Goal: Task Accomplishment & Management: Use online tool/utility

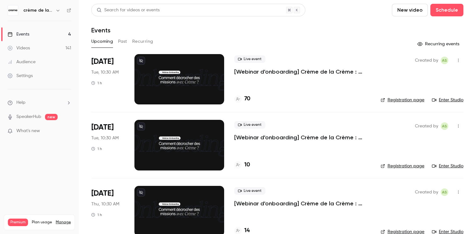
click at [279, 75] on p "[Webinar d'onboarding] Crème de la Crème : [PERSON_NAME] & Q&A par [PERSON_NAME]" at bounding box center [302, 72] width 136 height 8
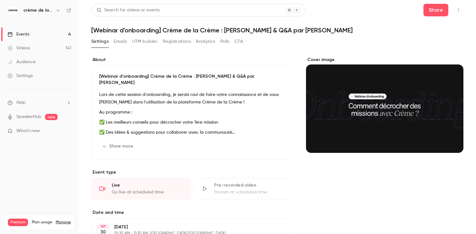
click at [121, 44] on button "Emails" at bounding box center [120, 41] width 13 height 10
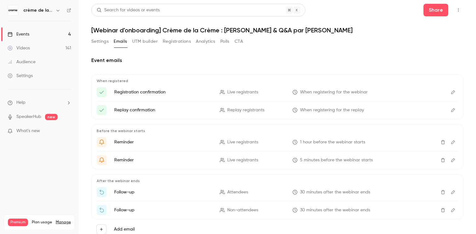
click at [99, 43] on button "Settings" at bounding box center [99, 41] width 17 height 10
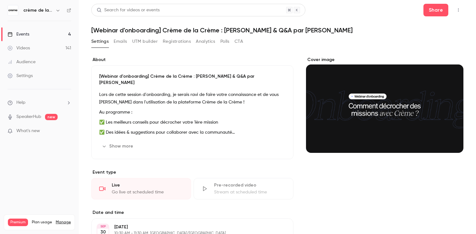
scroll to position [6, 0]
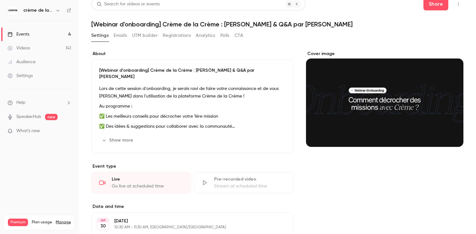
click at [121, 135] on button "Show more" at bounding box center [118, 140] width 38 height 10
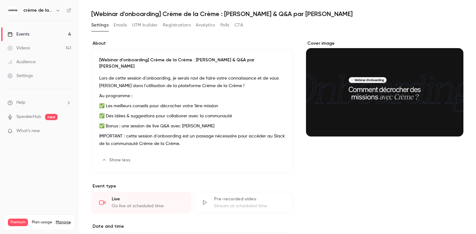
scroll to position [0, 0]
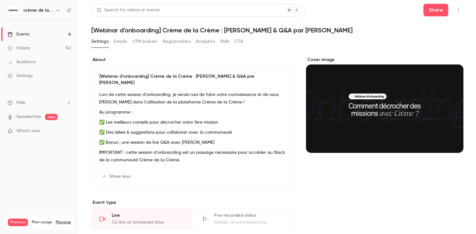
click at [175, 45] on button "Registrations" at bounding box center [177, 41] width 28 height 10
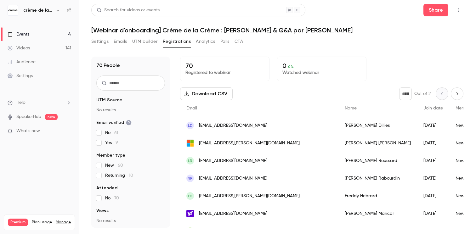
click at [238, 40] on button "CTA" at bounding box center [238, 41] width 8 height 10
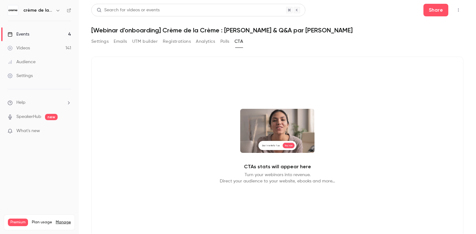
click at [185, 43] on button "Registrations" at bounding box center [177, 41] width 28 height 10
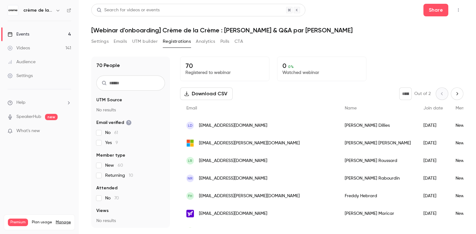
click at [41, 75] on link "Settings" at bounding box center [39, 76] width 79 height 14
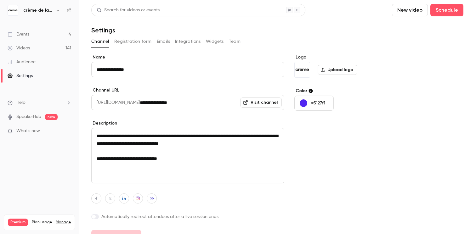
click at [187, 40] on button "Integrations" at bounding box center [188, 41] width 26 height 10
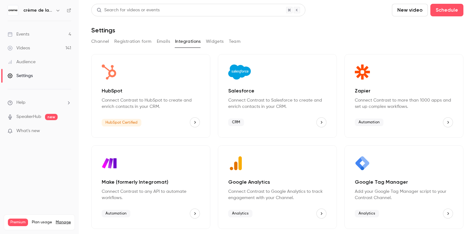
click at [132, 42] on button "Registration form" at bounding box center [132, 41] width 37 height 10
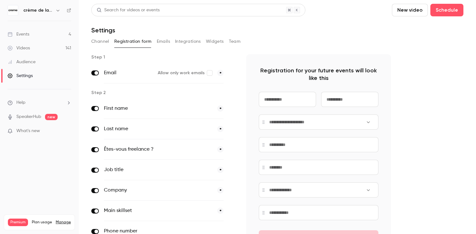
click at [160, 42] on button "Emails" at bounding box center [163, 41] width 13 height 10
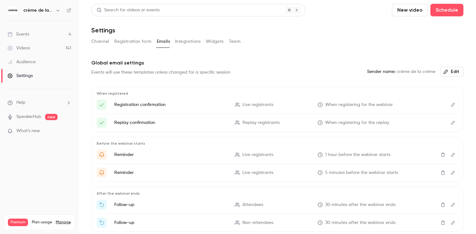
click at [103, 42] on button "Channel" at bounding box center [100, 41] width 18 height 10
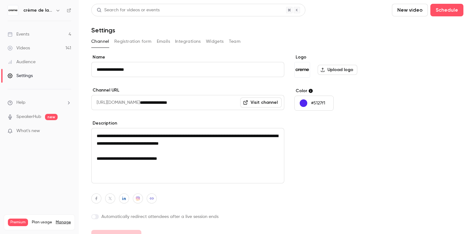
click at [31, 34] on link "Events 4" at bounding box center [39, 34] width 79 height 14
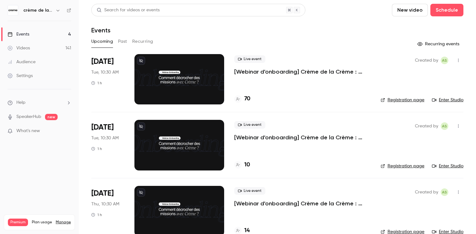
click at [459, 61] on icon "button" at bounding box center [458, 60] width 5 height 4
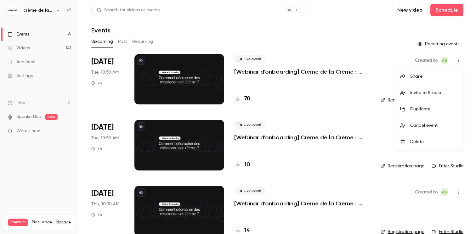
click at [365, 46] on div at bounding box center [238, 117] width 476 height 234
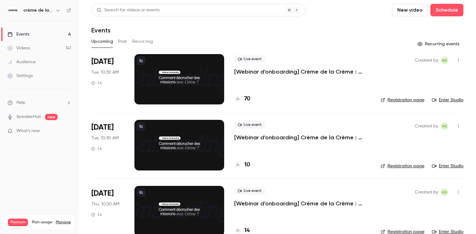
click at [170, 66] on div at bounding box center [179, 79] width 90 height 50
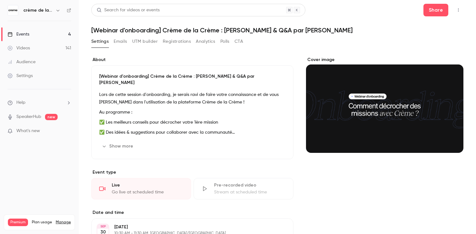
click at [31, 36] on link "Events 4" at bounding box center [39, 34] width 79 height 14
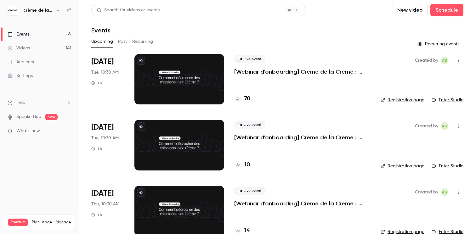
click at [124, 40] on button "Past" at bounding box center [122, 41] width 9 height 10
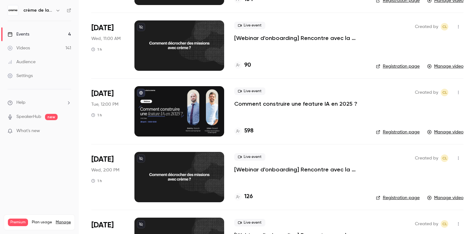
scroll to position [1642, 0]
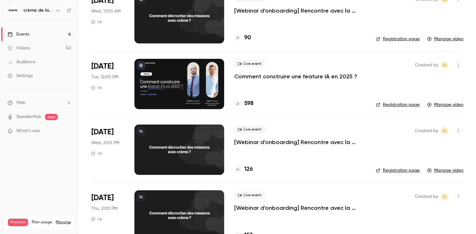
click at [171, 72] on div at bounding box center [179, 84] width 90 height 50
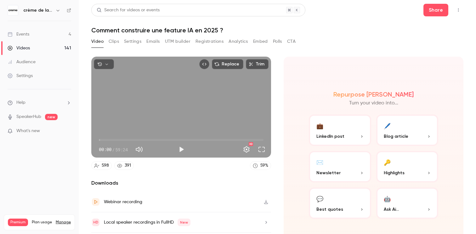
click at [202, 42] on button "Registrations" at bounding box center [209, 41] width 28 height 10
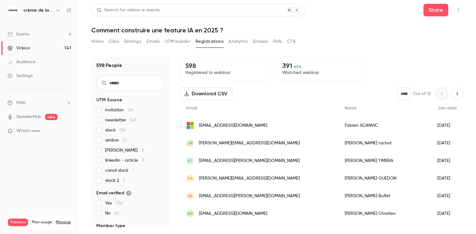
click at [129, 42] on button "Settings" at bounding box center [132, 41] width 17 height 10
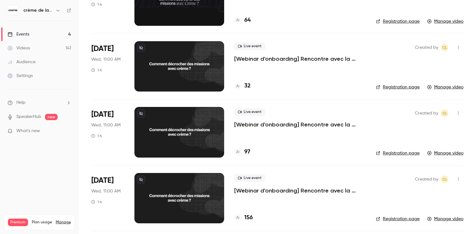
scroll to position [1269, 0]
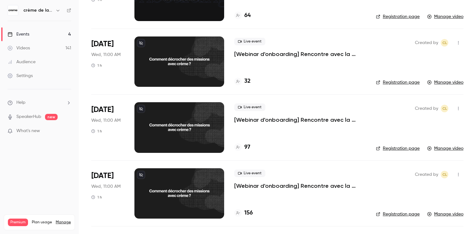
click at [258, 121] on p "[Webinar d'onboarding] Rencontre avec la communauté" at bounding box center [300, 120] width 132 height 8
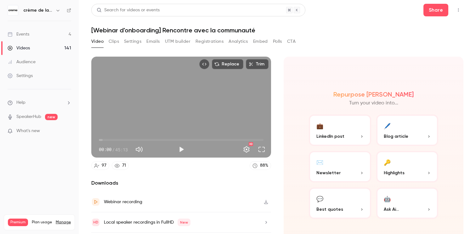
click at [113, 42] on button "Clips" at bounding box center [114, 41] width 10 height 10
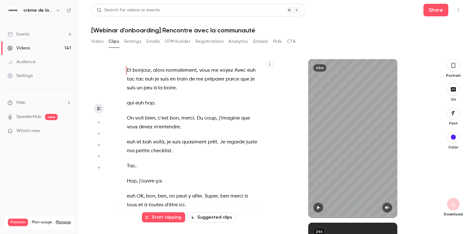
click at [132, 42] on button "Settings" at bounding box center [132, 41] width 17 height 10
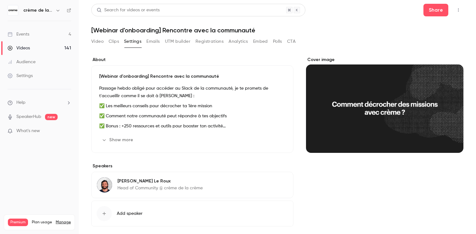
click at [156, 44] on button "Emails" at bounding box center [152, 41] width 13 height 10
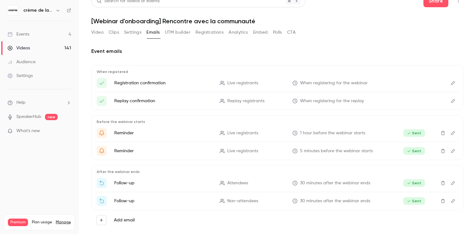
scroll to position [18, 0]
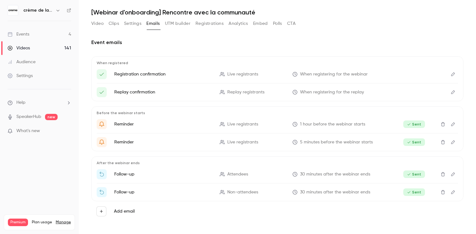
click at [453, 174] on icon "Edit" at bounding box center [452, 174] width 5 height 4
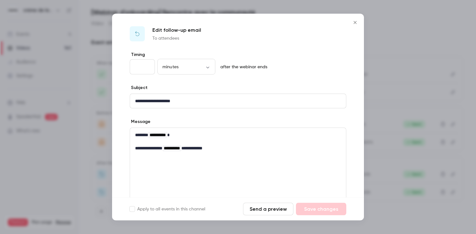
click at [352, 21] on icon "Close" at bounding box center [355, 22] width 8 height 5
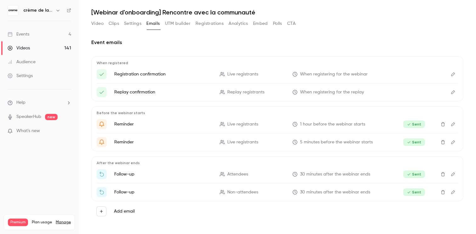
click at [452, 192] on icon "Edit" at bounding box center [452, 192] width 5 height 4
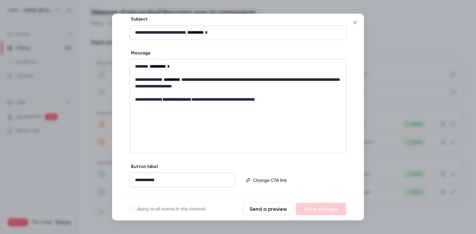
scroll to position [81, 0]
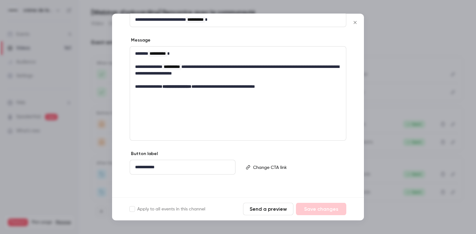
click at [353, 24] on icon "Close" at bounding box center [355, 22] width 8 height 5
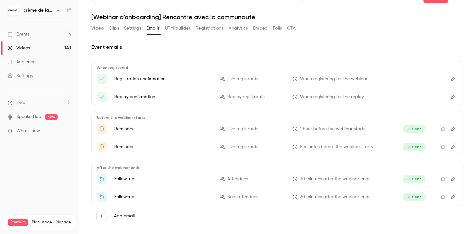
scroll to position [0, 0]
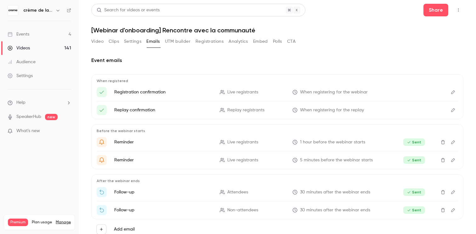
click at [262, 43] on button "Embed" at bounding box center [260, 41] width 15 height 10
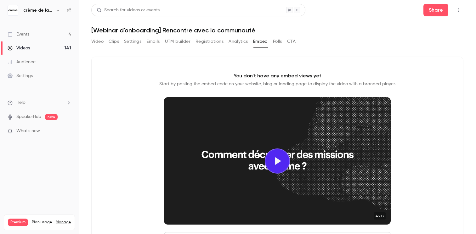
click at [277, 42] on button "Polls" at bounding box center [277, 41] width 9 height 10
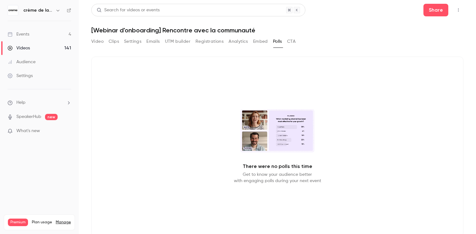
click at [287, 42] on div "Video Clips Settings Emails UTM builder Registrations Analytics Embed Polls CTA" at bounding box center [193, 41] width 204 height 10
click at [290, 42] on button "CTA" at bounding box center [291, 41] width 8 height 10
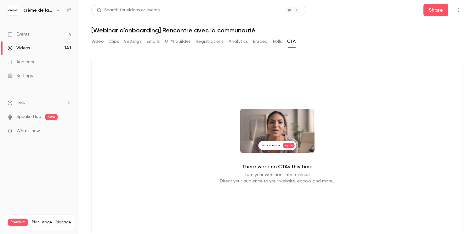
click at [212, 42] on button "Registrations" at bounding box center [209, 41] width 28 height 10
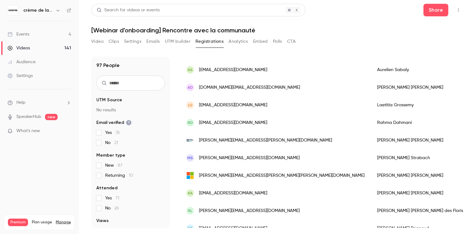
scroll to position [770, 0]
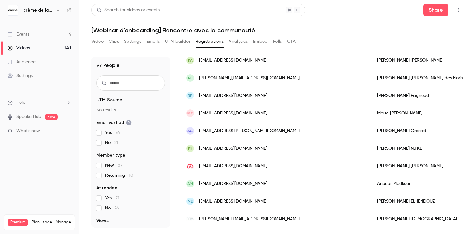
click at [39, 75] on link "Settings" at bounding box center [39, 76] width 79 height 14
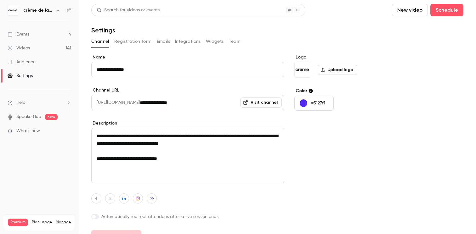
click at [180, 45] on button "Integrations" at bounding box center [188, 41] width 26 height 10
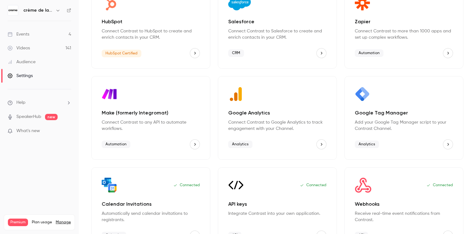
scroll to position [90, 0]
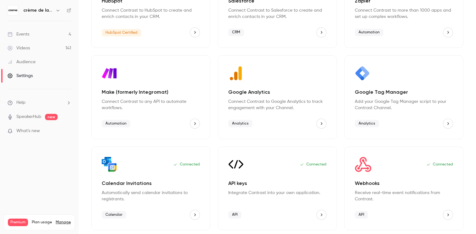
click at [365, 166] on img "Webhooks" at bounding box center [363, 164] width 17 height 15
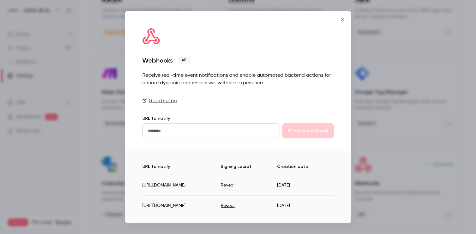
click at [234, 186] on button "Reveal" at bounding box center [228, 185] width 14 height 6
drag, startPoint x: 217, startPoint y: 184, endPoint x: 260, endPoint y: 183, distance: 42.8
click at [216, 183] on td "[URL][DOMAIN_NAME]" at bounding box center [179, 185] width 74 height 20
copy td "/contrast/webhook"
click at [172, 100] on link "Read setup" at bounding box center [237, 101] width 191 height 8
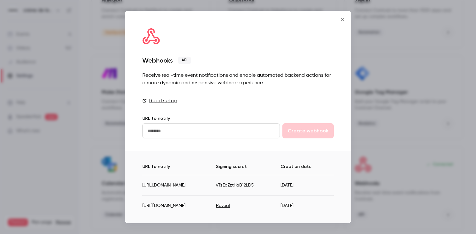
click at [279, 183] on td "vTzEdZztHqB12LD5" at bounding box center [248, 185] width 65 height 20
copy td "vTzEdZztHqB12LD5"
click at [341, 15] on button "Close" at bounding box center [342, 19] width 13 height 13
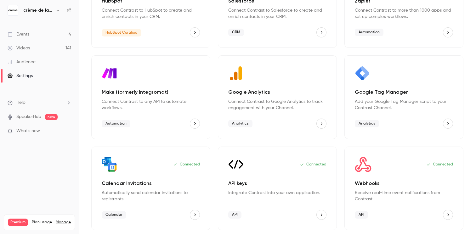
click at [369, 181] on p "Webhooks" at bounding box center [404, 184] width 98 height 8
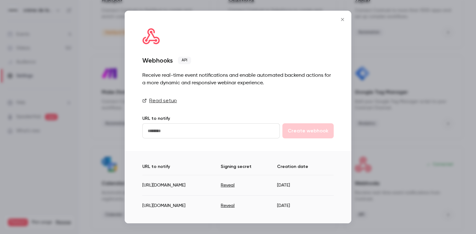
click at [166, 98] on link "Read setup" at bounding box center [237, 101] width 191 height 8
